Goal: Task Accomplishment & Management: Use online tool/utility

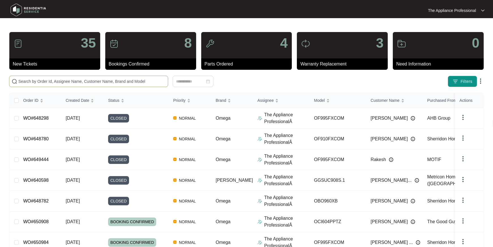
click at [75, 81] on input "text" at bounding box center [91, 81] width 147 height 6
click at [74, 81] on input "text" at bounding box center [91, 81] width 147 height 6
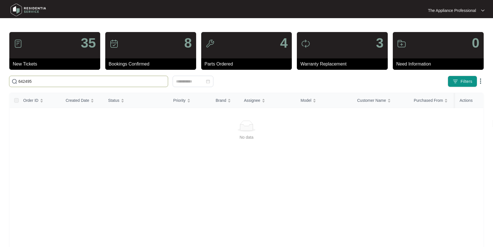
drag, startPoint x: 74, startPoint y: 83, endPoint x: 64, endPoint y: 84, distance: 9.7
click at [64, 84] on input "642495" at bounding box center [91, 81] width 147 height 6
type input "642495"
click at [16, 81] on img at bounding box center [15, 81] width 6 height 6
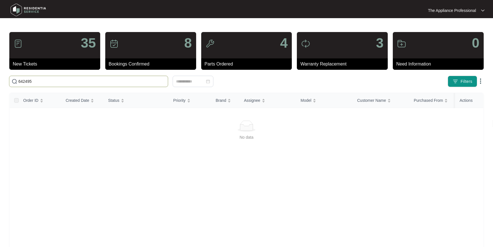
click at [58, 87] on div "35 New Tickets 8 Bookings Confirmed 4 Parts Ordered 3 Warranty Replacement 0 Ne…" at bounding box center [246, 154] width 475 height 244
click at [57, 82] on input "642495" at bounding box center [91, 81] width 147 height 6
drag, startPoint x: 54, startPoint y: 82, endPoint x: 14, endPoint y: 77, distance: 40.2
click at [14, 77] on span "642495" at bounding box center [88, 81] width 159 height 11
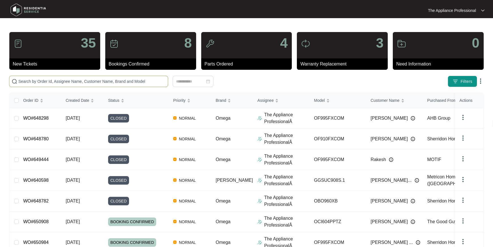
click at [28, 80] on input "text" at bounding box center [91, 81] width 147 height 6
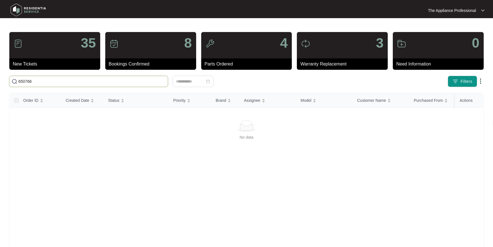
click at [50, 81] on input "650766" at bounding box center [91, 81] width 147 height 6
drag, startPoint x: 50, startPoint y: 81, endPoint x: 32, endPoint y: 84, distance: 18.6
click at [32, 84] on input "650766" at bounding box center [91, 81] width 147 height 6
type input "650766"
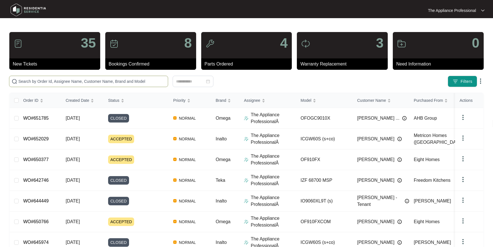
click at [47, 81] on input "text" at bounding box center [91, 81] width 147 height 6
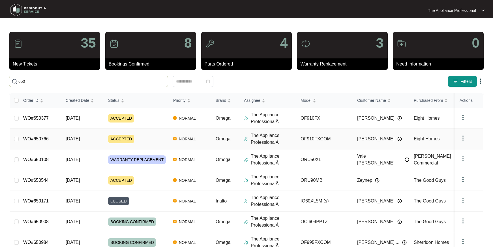
type input "650"
click at [42, 139] on link "WO#650766" at bounding box center [35, 138] width 25 height 5
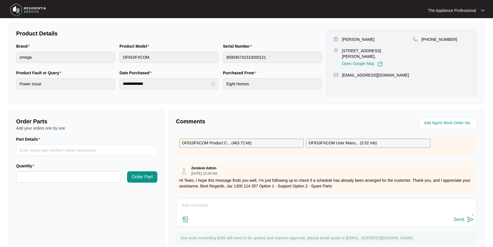
scroll to position [129, 0]
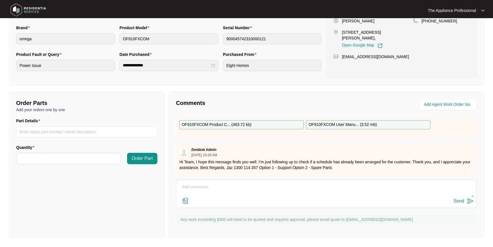
click at [194, 186] on textarea at bounding box center [326, 189] width 295 height 15
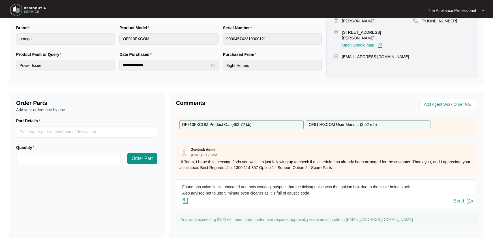
type textarea "Found gas valve stuck lubricated and now working, suspect that the ticking nois…"
click at [471, 202] on img at bounding box center [470, 200] width 7 height 7
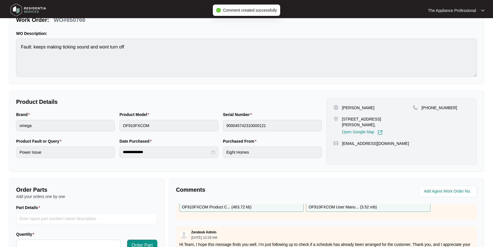
scroll to position [0, 0]
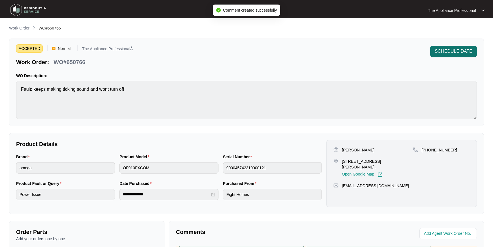
click at [454, 53] on span "SCHEDULE DATE" at bounding box center [454, 51] width 38 height 7
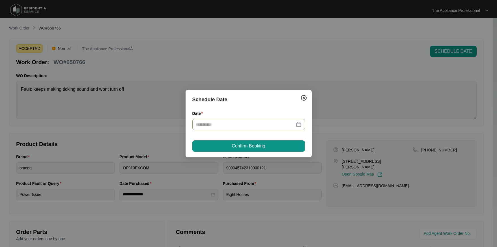
click at [300, 123] on div at bounding box center [249, 124] width 106 height 6
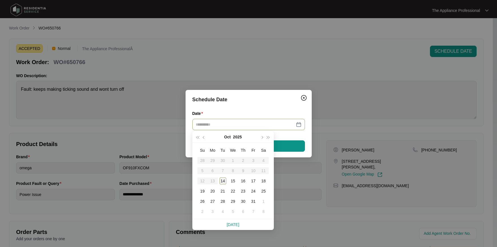
type input "**********"
click at [225, 181] on div "14" at bounding box center [223, 180] width 7 height 7
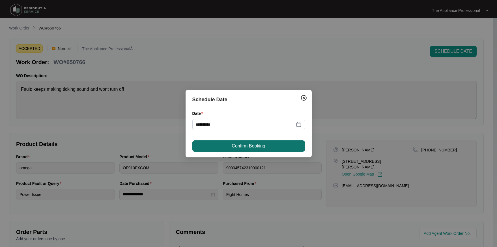
click at [233, 148] on span "Confirm Booking" at bounding box center [248, 145] width 33 height 7
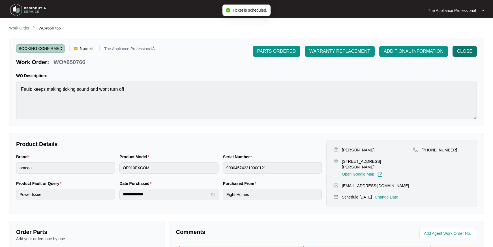
click at [467, 49] on span "CLOSE" at bounding box center [464, 51] width 15 height 7
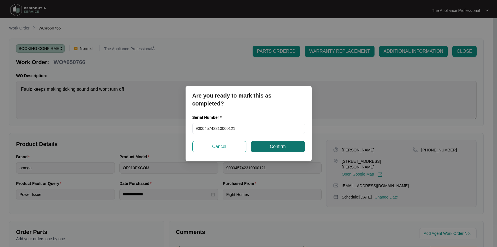
click at [272, 145] on span "Confirm" at bounding box center [278, 146] width 16 height 7
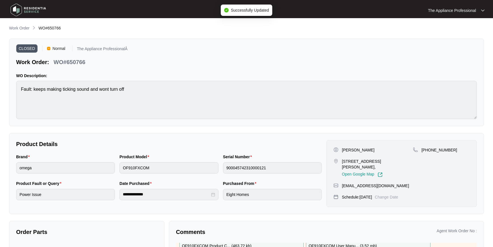
click at [20, 9] on img at bounding box center [28, 9] width 40 height 17
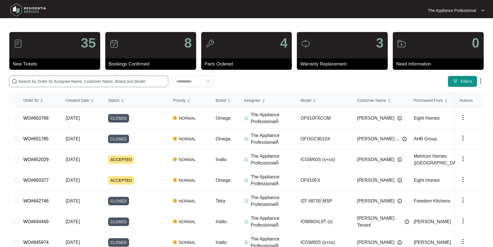
click at [32, 80] on input "text" at bounding box center [91, 81] width 147 height 6
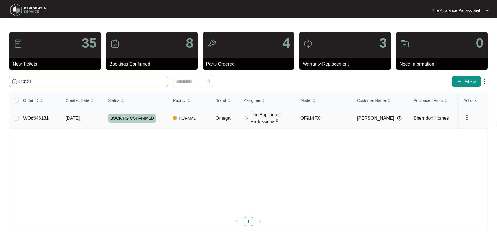
type input "646131"
click at [39, 117] on link "WO#646131" at bounding box center [35, 118] width 25 height 5
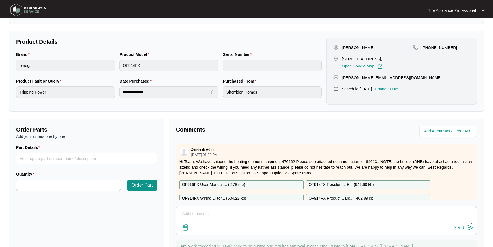
scroll to position [129, 0]
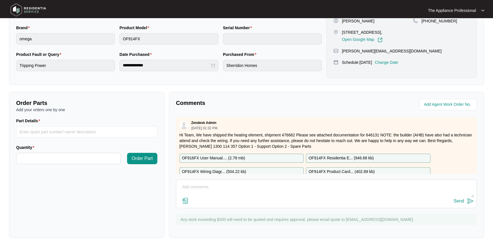
click at [241, 184] on textarea at bounding box center [326, 189] width 295 height 15
type textarea "Returned and fitted bottom element and tested ok."
click at [472, 199] on img at bounding box center [470, 200] width 7 height 7
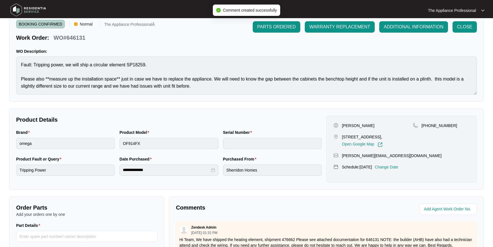
scroll to position [0, 0]
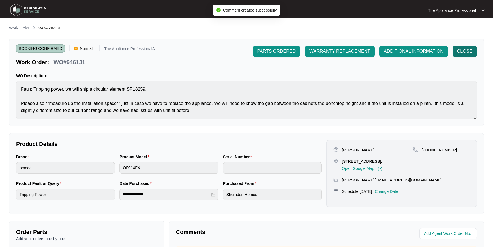
click at [461, 53] on span "CLOSE" at bounding box center [464, 51] width 15 height 7
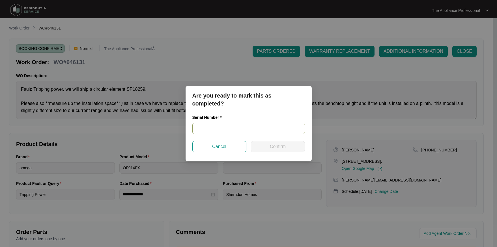
click at [243, 132] on input "text" at bounding box center [249, 128] width 113 height 11
type input "5118124653"
click at [269, 144] on button "Confirm" at bounding box center [278, 146] width 54 height 11
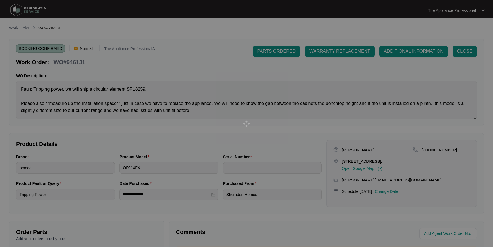
type input "5118124653"
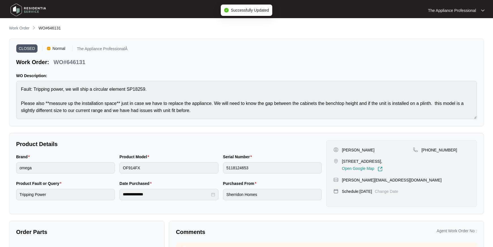
click at [18, 9] on img at bounding box center [28, 9] width 40 height 17
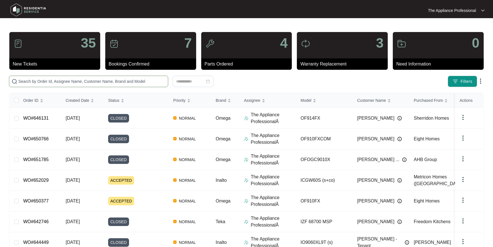
click at [49, 81] on input "text" at bounding box center [91, 81] width 147 height 6
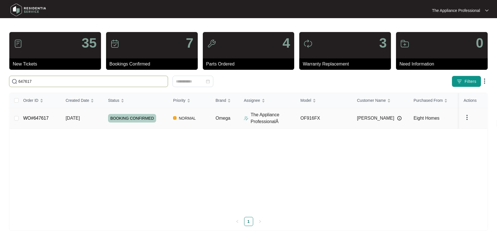
type input "647617"
click at [33, 115] on td "WO#647617" at bounding box center [40, 118] width 42 height 21
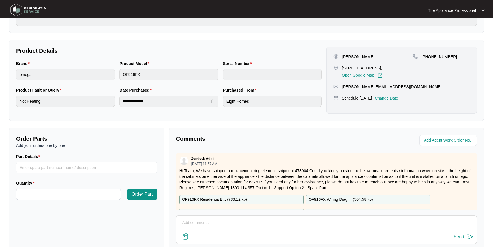
scroll to position [102, 0]
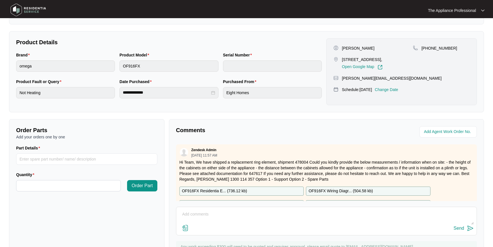
click at [191, 215] on textarea at bounding box center [326, 217] width 295 height 15
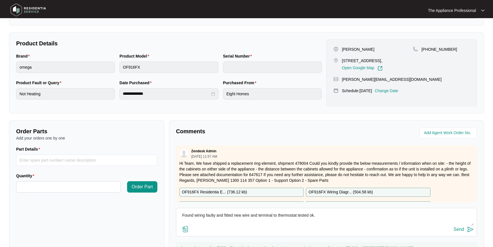
type textarea "Found wiring faulty and fitted new wire and terminal to thermostat tested ok."
click at [470, 229] on img at bounding box center [470, 229] width 7 height 7
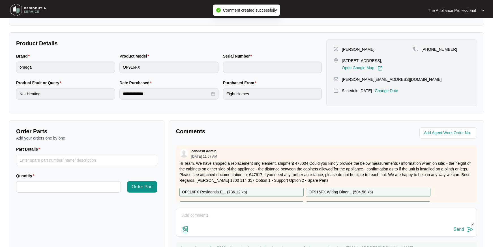
scroll to position [0, 0]
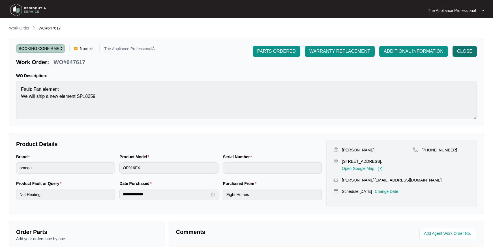
click at [465, 52] on span "CLOSE" at bounding box center [464, 51] width 15 height 7
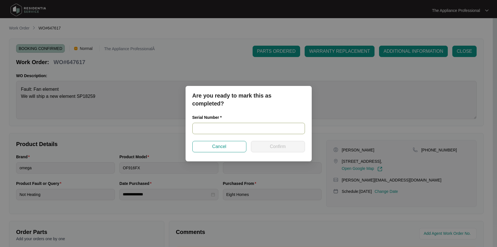
click at [217, 130] on input "text" at bounding box center [249, 128] width 113 height 11
type input "V0000516902201000030"
click at [278, 145] on span "Confirm" at bounding box center [278, 146] width 16 height 7
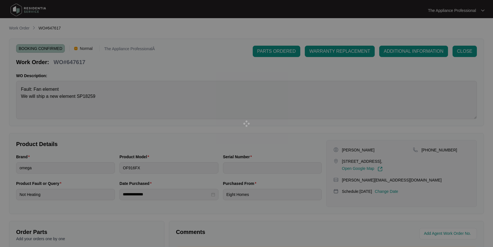
type input "V0000516902201000030"
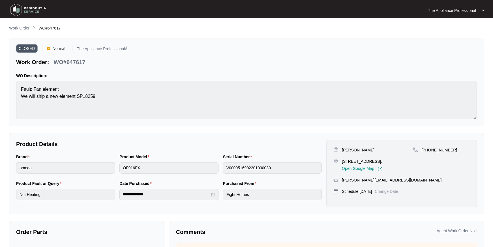
click at [13, 13] on img at bounding box center [28, 9] width 40 height 17
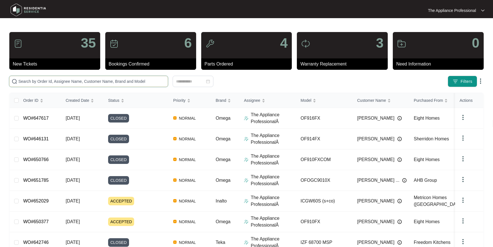
click at [37, 83] on input "text" at bounding box center [91, 81] width 147 height 6
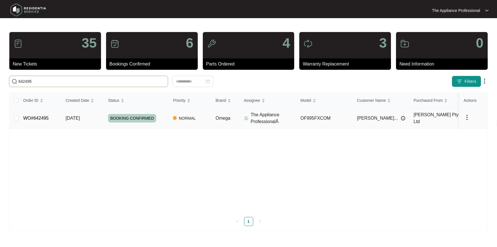
type input "642495"
click at [52, 120] on td "WO#642495" at bounding box center [40, 118] width 42 height 21
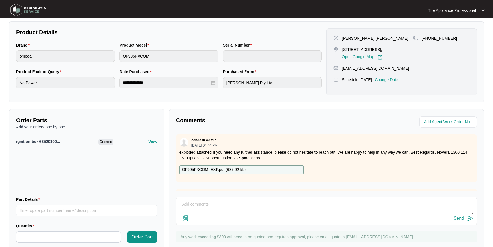
scroll to position [130, 0]
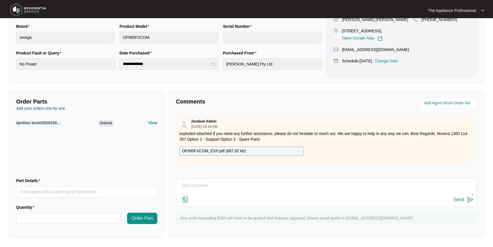
click at [208, 188] on textarea at bounding box center [326, 188] width 295 height 15
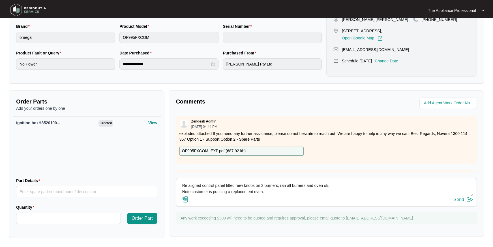
type textarea "Re aligned control panel fitted new knobs on 2 burners, ran all burners and ove…"
click at [186, 200] on img at bounding box center [185, 199] width 7 height 7
click at [0, 0] on input "file" at bounding box center [0, 0] width 0 height 0
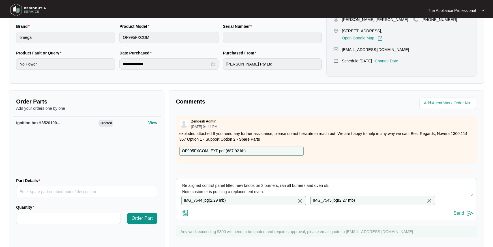
click at [470, 216] on img at bounding box center [470, 213] width 7 height 7
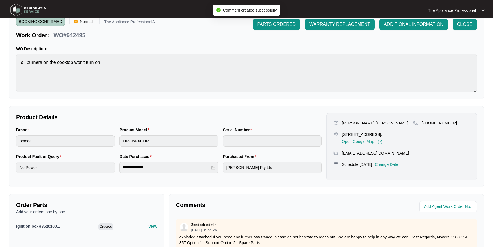
scroll to position [0, 0]
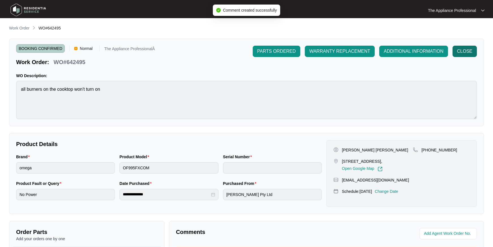
click at [469, 50] on span "CLOSE" at bounding box center [464, 51] width 15 height 7
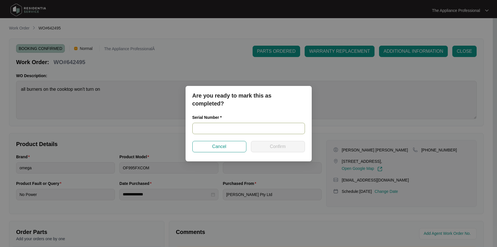
click at [202, 126] on input "text" at bounding box center [249, 128] width 113 height 11
type input "9000457324409000095"
click at [259, 143] on button "Confirm" at bounding box center [278, 146] width 54 height 11
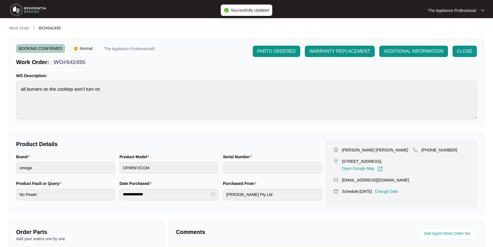
type input "9000457324409000095"
